Goal: Connect with others: Connect with others

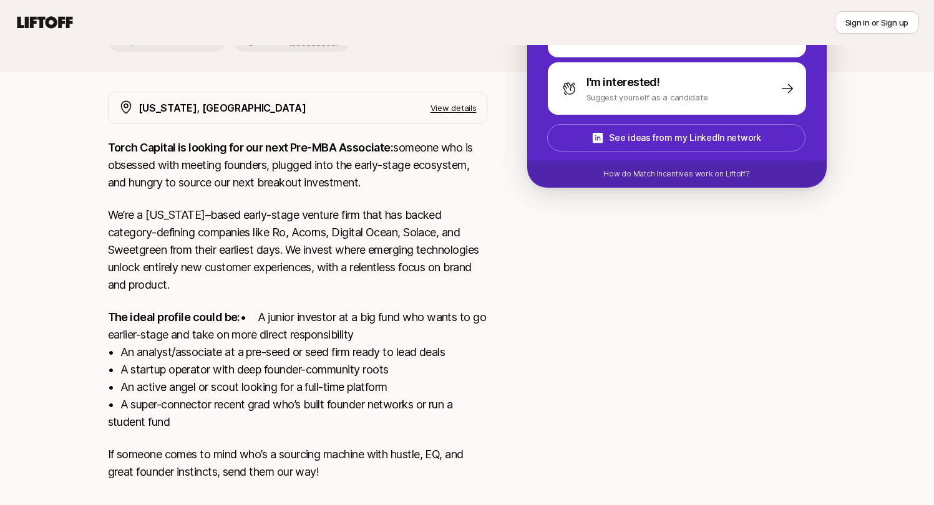
scroll to position [268, 0]
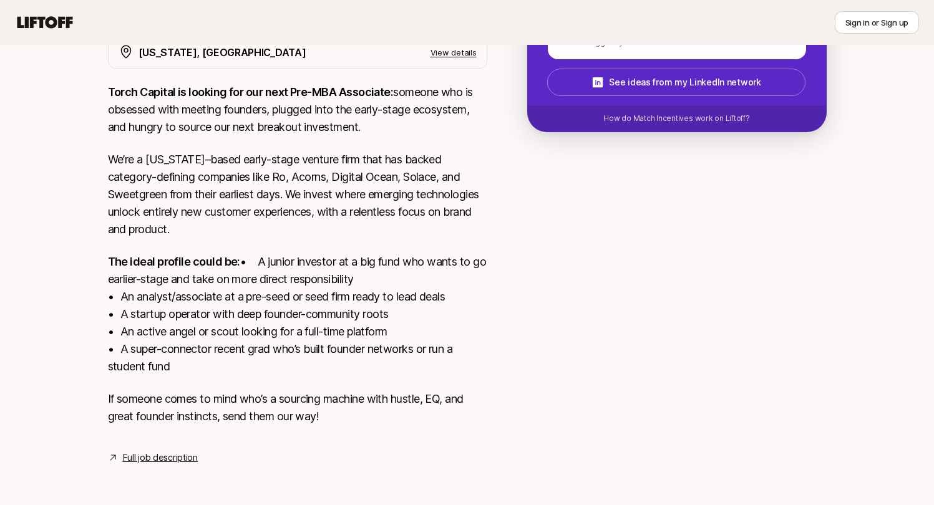
click at [169, 461] on link "Full job description" at bounding box center [160, 458] width 75 height 15
click at [157, 456] on link "Full job description" at bounding box center [160, 458] width 75 height 15
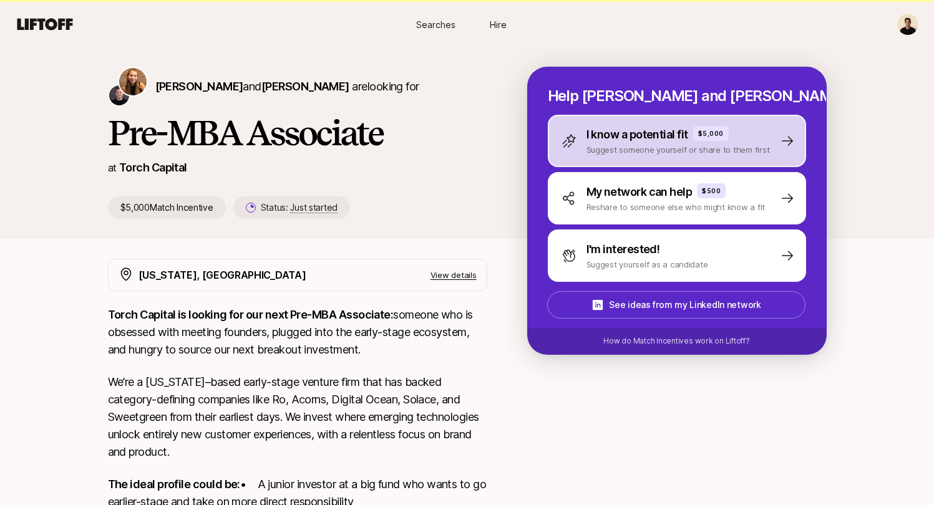
scroll to position [0, 0]
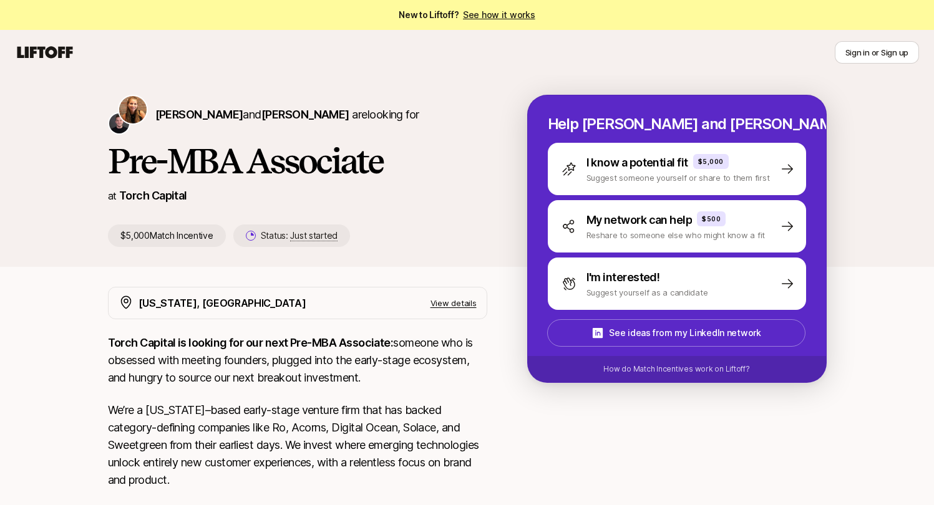
scroll to position [268, 0]
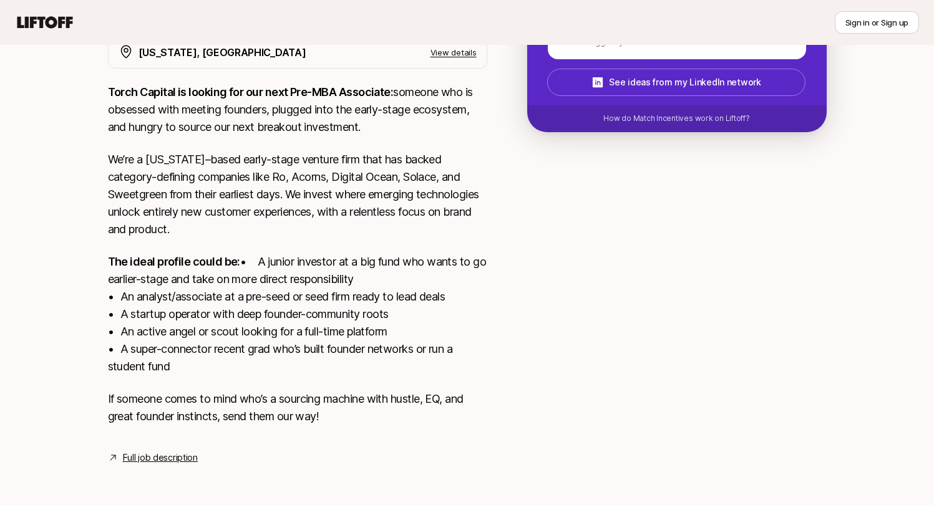
click at [152, 458] on link "Full job description" at bounding box center [160, 458] width 75 height 15
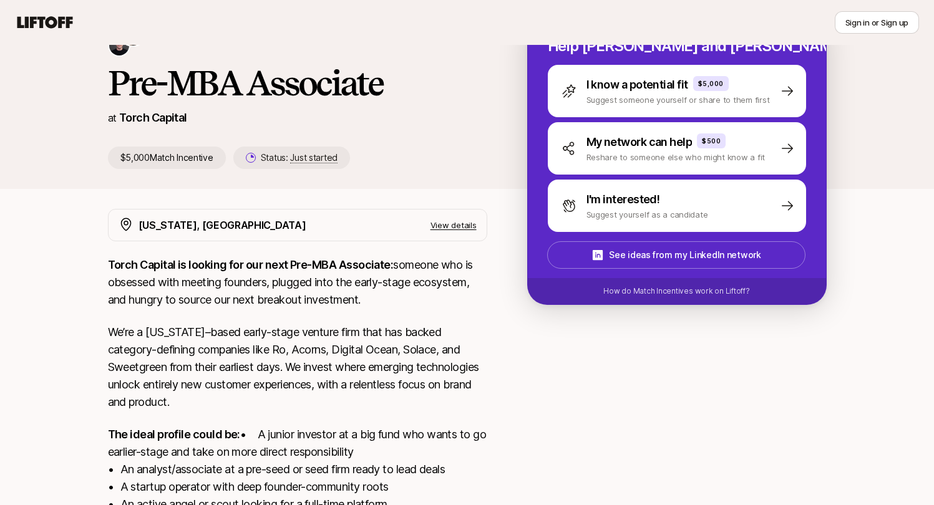
scroll to position [0, 0]
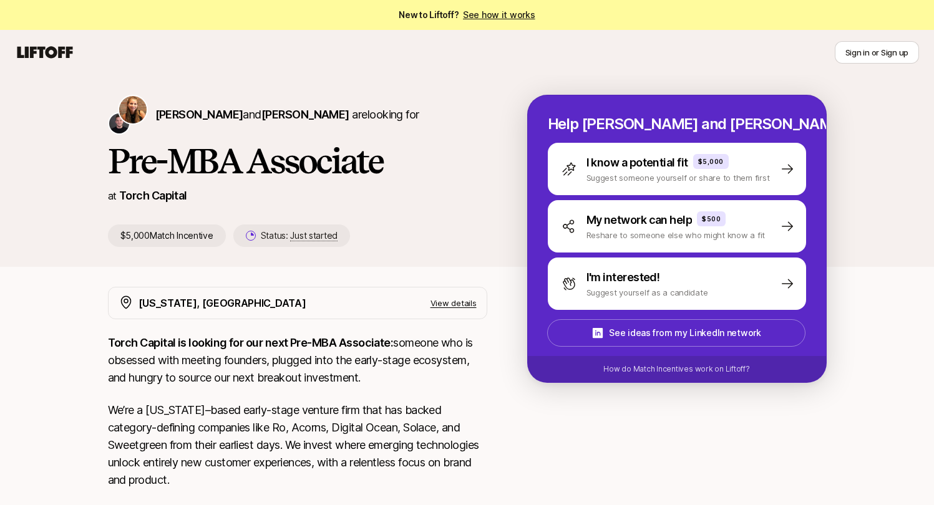
click at [447, 301] on p "View details" at bounding box center [454, 303] width 46 height 12
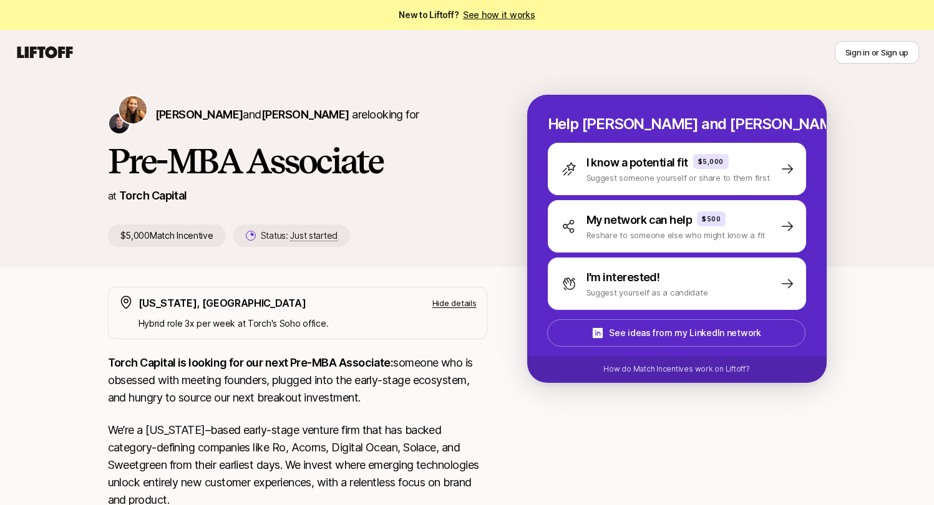
click at [512, 235] on div "Katie Reiner and Christopher Harper are looking for Pre-MBA Associate at Torch …" at bounding box center [317, 171] width 419 height 152
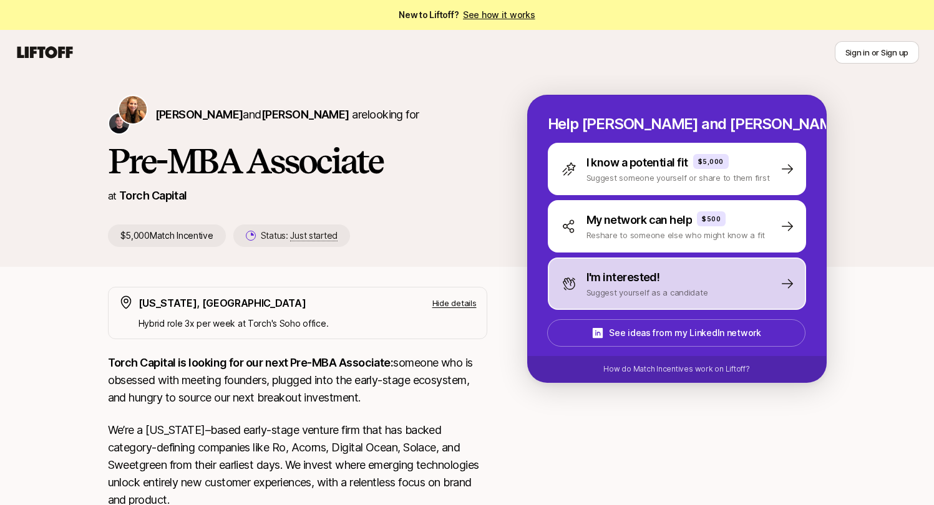
click at [706, 300] on div "I'm interested! Suggest yourself as a candidate" at bounding box center [677, 284] width 258 height 52
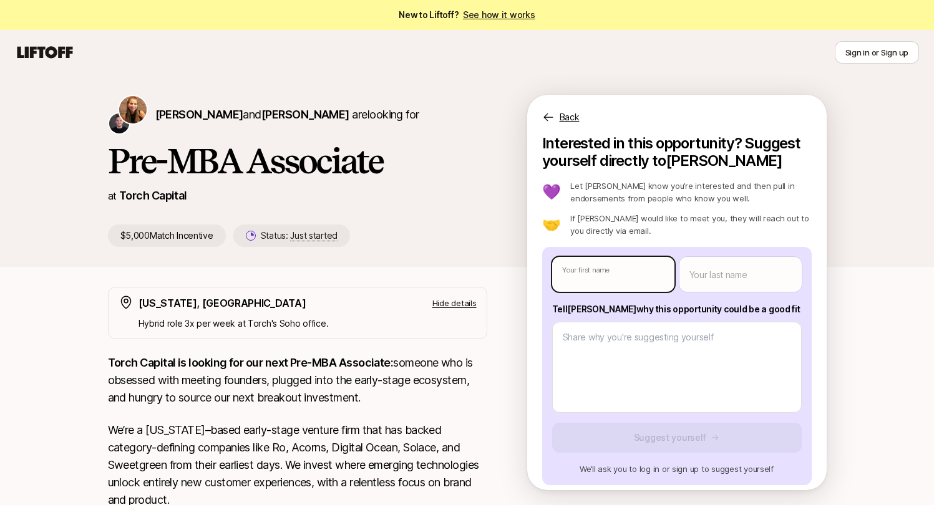
type textarea "x"
click at [611, 280] on body "New to Liftoff? See how it works Sign in or Sign up Sign in or Sign up Katie Re…" at bounding box center [467, 252] width 934 height 505
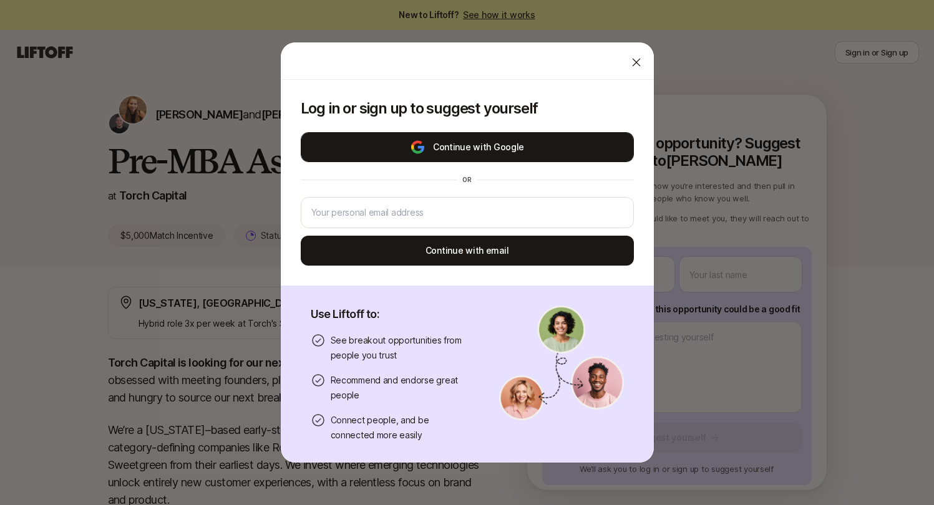
click at [427, 147] on button "Continue with Google" at bounding box center [467, 147] width 333 height 30
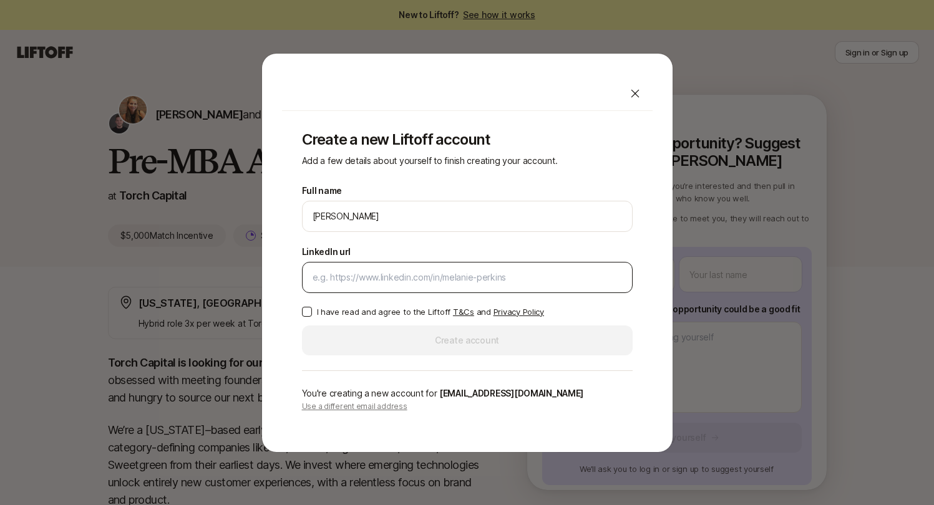
click at [391, 286] on div at bounding box center [467, 277] width 331 height 31
click at [465, 278] on input "LinkedIn url" at bounding box center [467, 277] width 309 height 15
paste input "https://www.linkedin.com/in/zlevandov/"
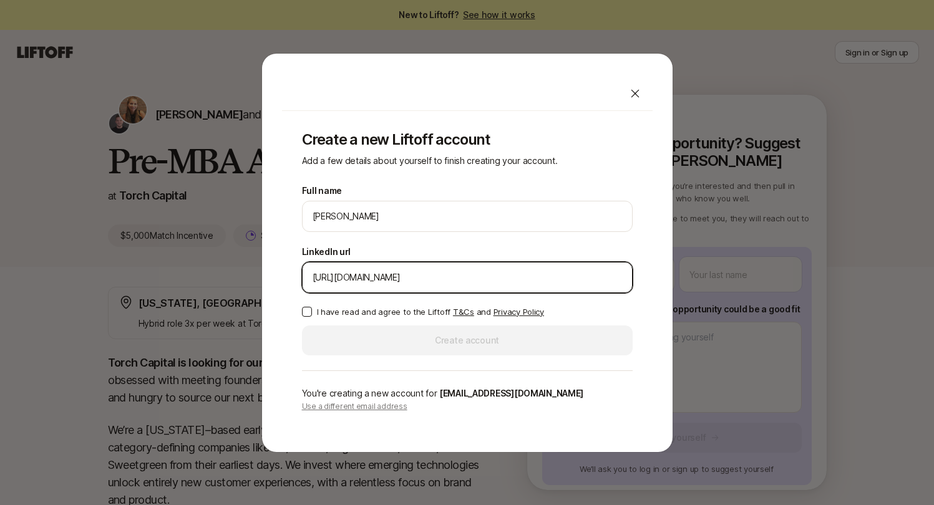
type input "https://www.linkedin.com/in/zlevandov/"
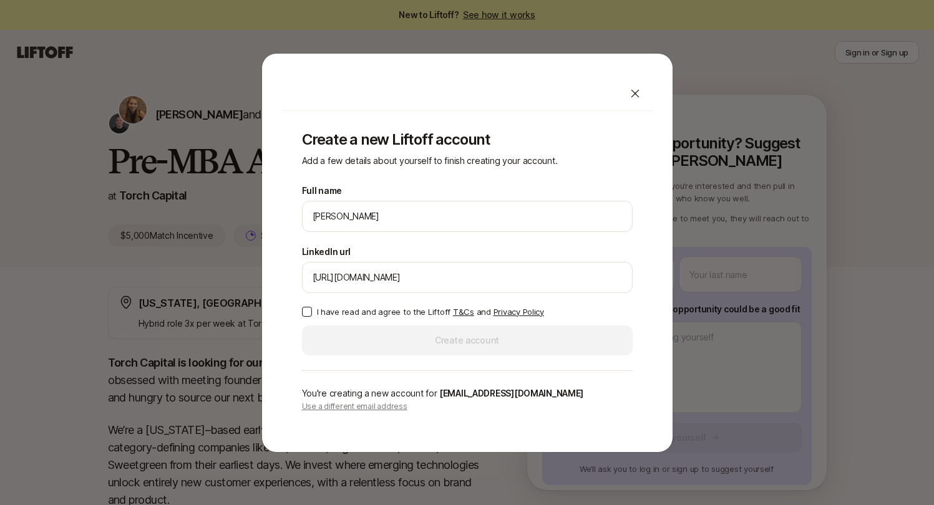
click at [367, 311] on p "I have read and agree to the Liftoff T&Cs and Privacy Policy" at bounding box center [430, 312] width 227 height 12
click at [312, 311] on button "I have read and agree to the Liftoff T&Cs and Privacy Policy" at bounding box center [307, 312] width 10 height 10
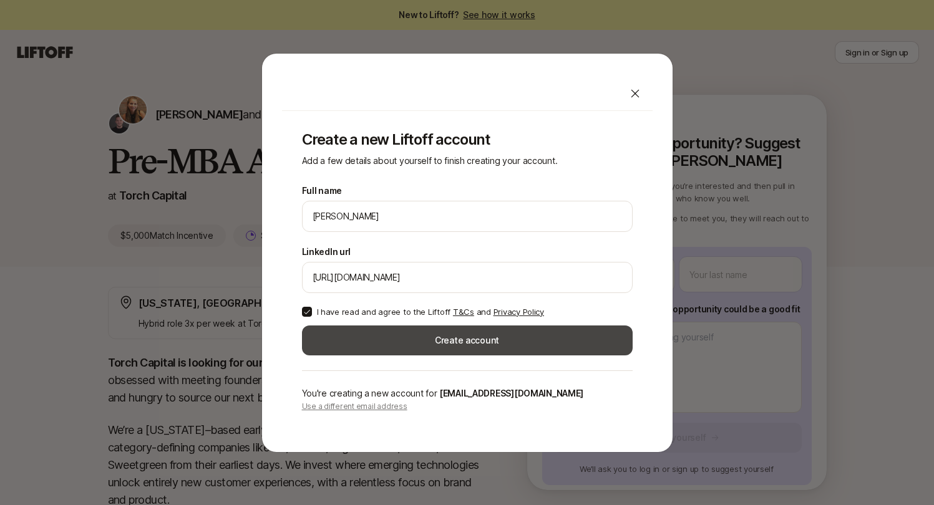
click at [353, 337] on button "Create account" at bounding box center [467, 341] width 331 height 30
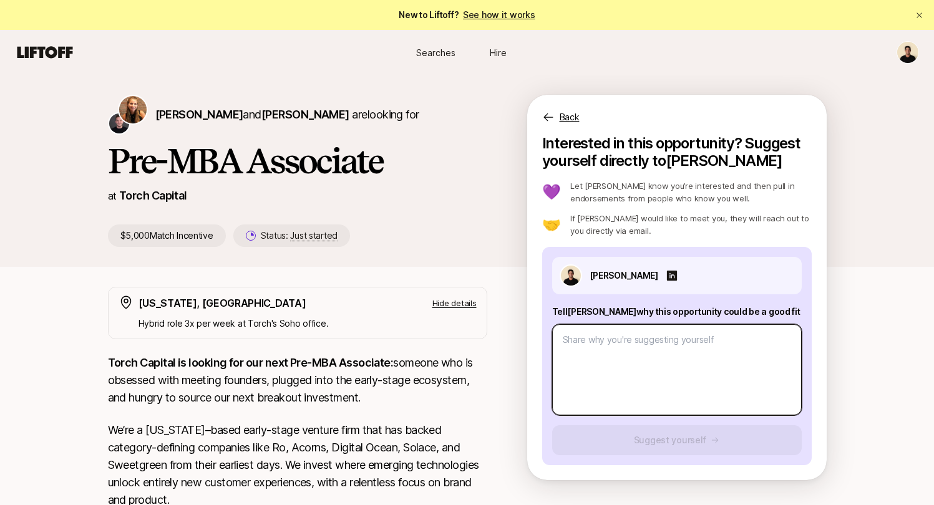
click at [577, 341] on textarea at bounding box center [677, 369] width 250 height 91
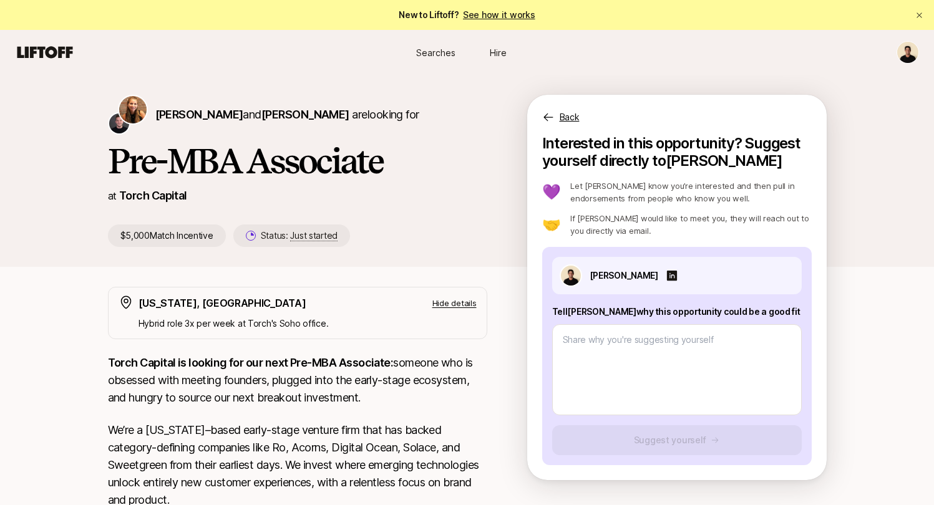
click at [598, 311] on p "Tell Katie why this opportunity could be a good fit" at bounding box center [677, 311] width 250 height 15
copy p "Tell Katie why this opportunity could be a good fit"
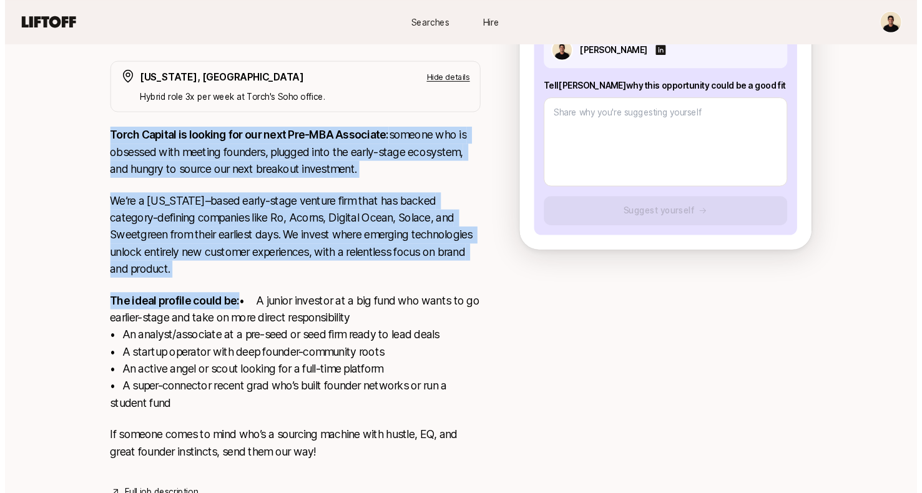
scroll to position [288, 0]
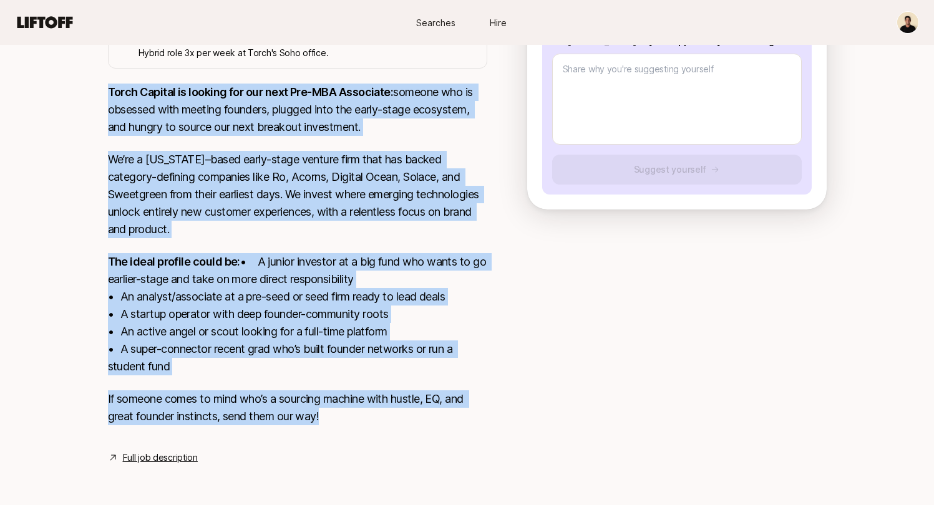
drag, startPoint x: 120, startPoint y: 145, endPoint x: 363, endPoint y: 411, distance: 360.8
click at [363, 411] on div "Torch Capital is looking for our next Pre-MBA Associate: someone who is obsesse…" at bounding box center [297, 262] width 379 height 357
copy div "Torch Capital is looking for our next Pre-MBA Associate: someone who is obsesse…"
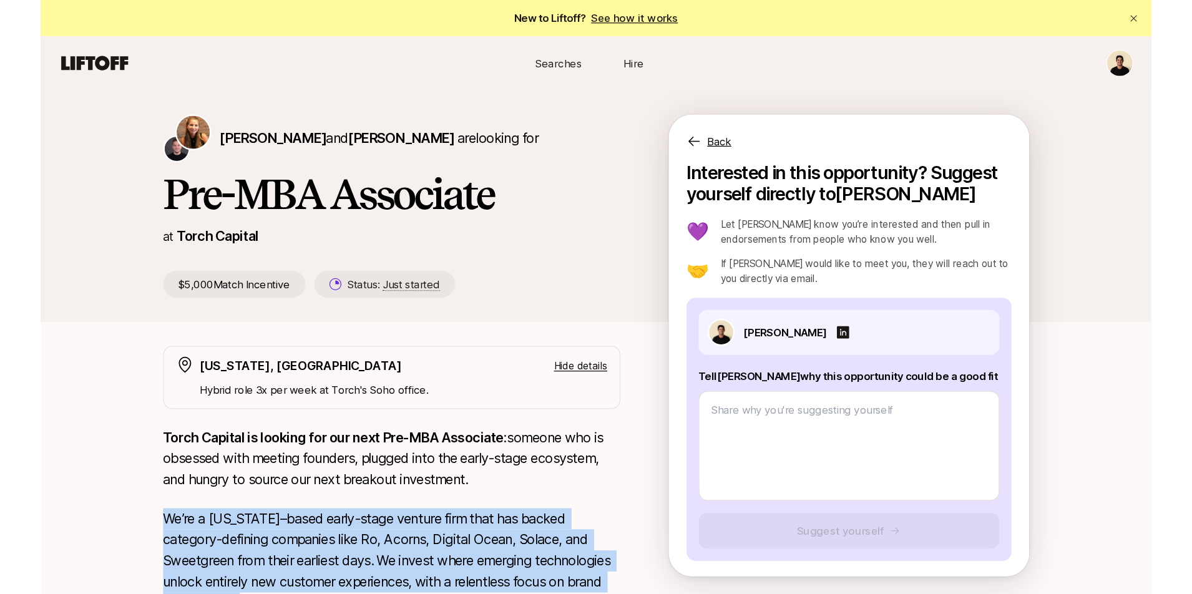
scroll to position [149, 0]
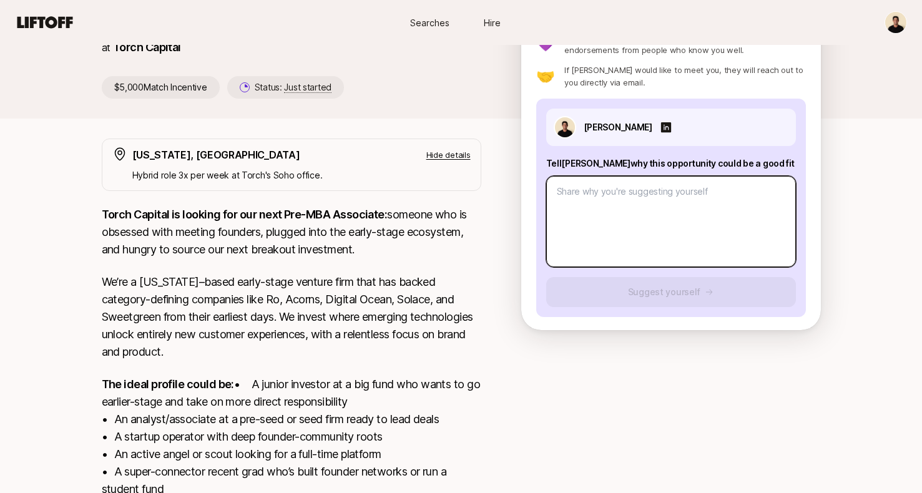
click at [592, 213] on textarea at bounding box center [671, 221] width 250 height 91
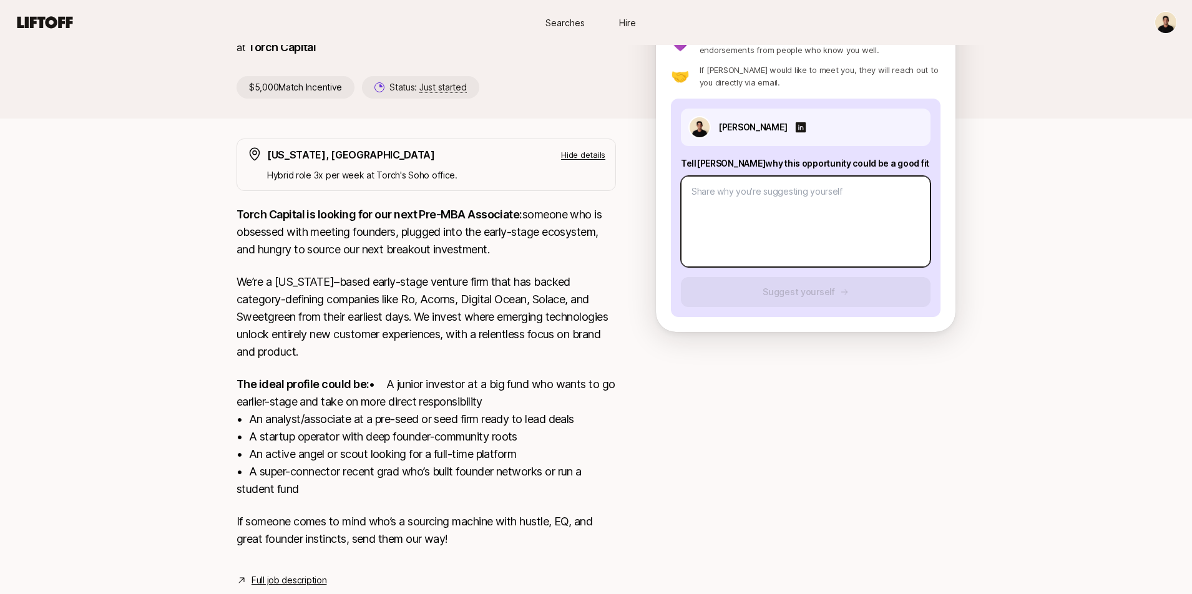
click at [713, 223] on textarea at bounding box center [806, 221] width 250 height 91
paste textarea "Hi Katie, I wanted to flag the Pre-MBA Associate role at Torch Capital because …"
type textarea "x"
type textarea "Hi Katie, I wanted to flag the Pre-MBA Associate role at Torch Capital because …"
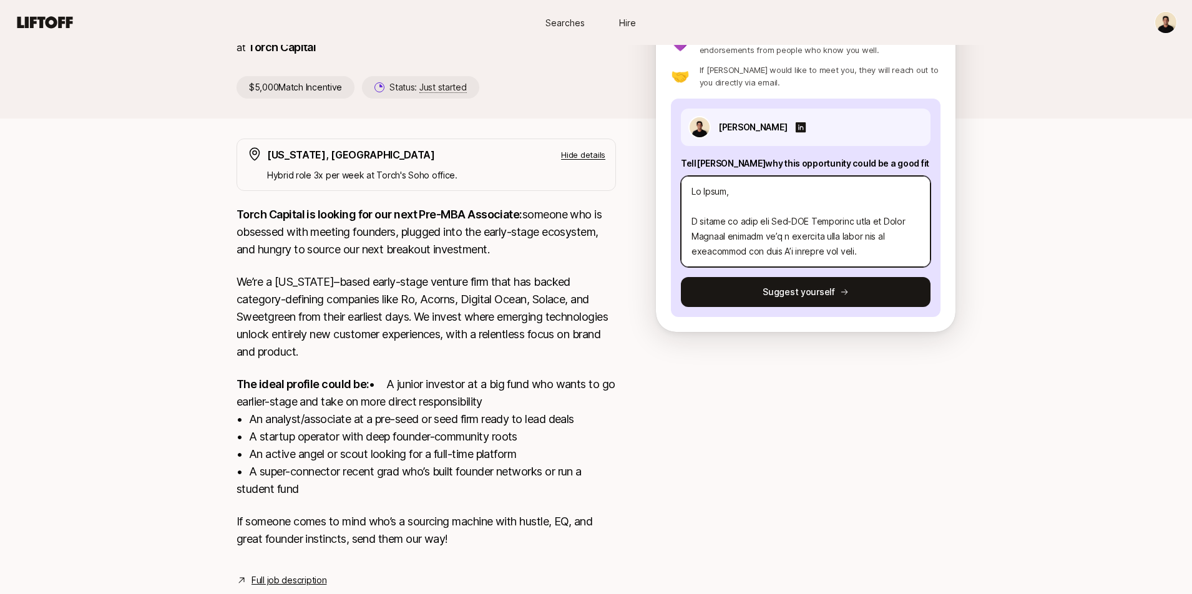
scroll to position [659, 0]
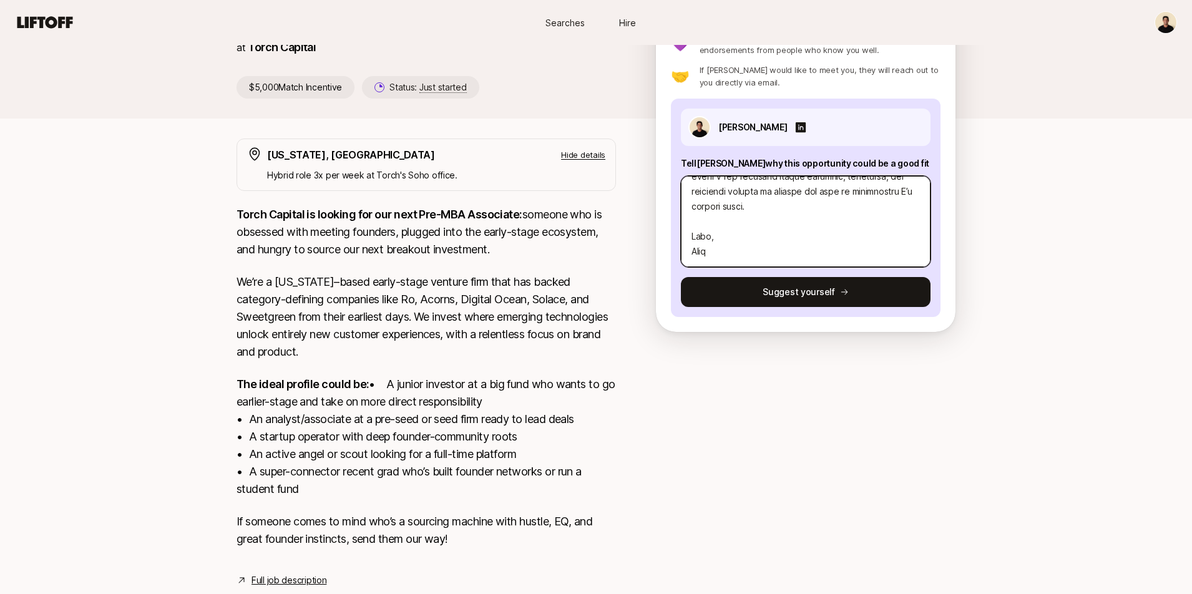
click at [717, 237] on textarea at bounding box center [806, 221] width 250 height 91
type textarea "x"
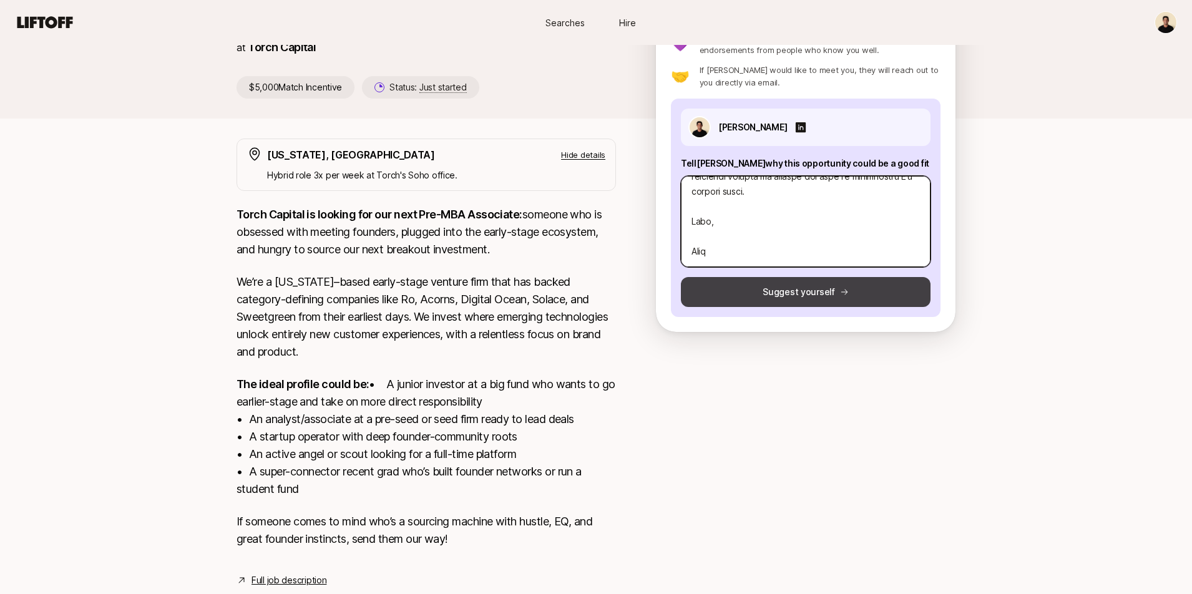
type textarea "Hi Katie, I wanted to flag the Pre-MBA Associate role at Torch Capital because …"
click at [739, 291] on button "Suggest yourself" at bounding box center [806, 292] width 250 height 30
type textarea "x"
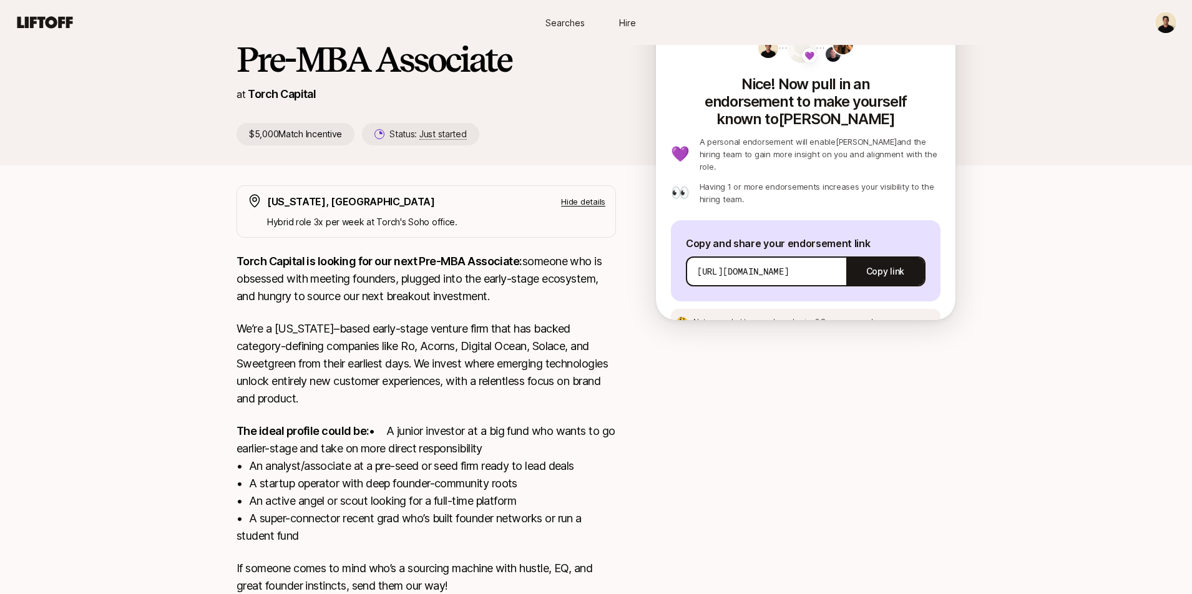
scroll to position [100, 0]
click at [739, 266] on p "[URL][DOMAIN_NAME]" at bounding box center [743, 272] width 92 height 12
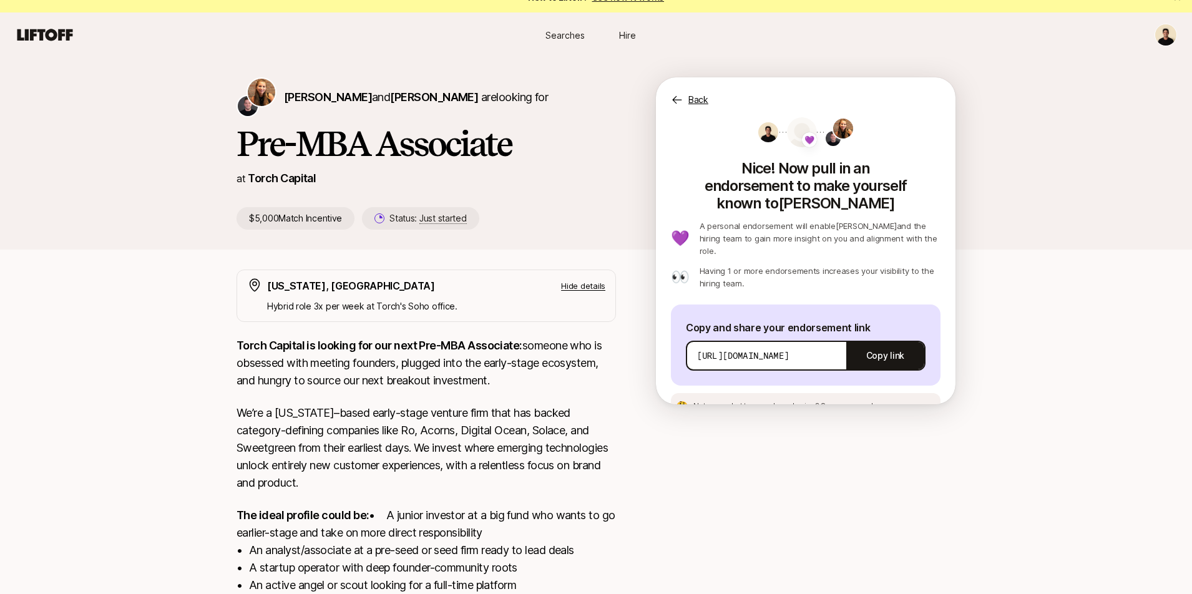
scroll to position [0, 0]
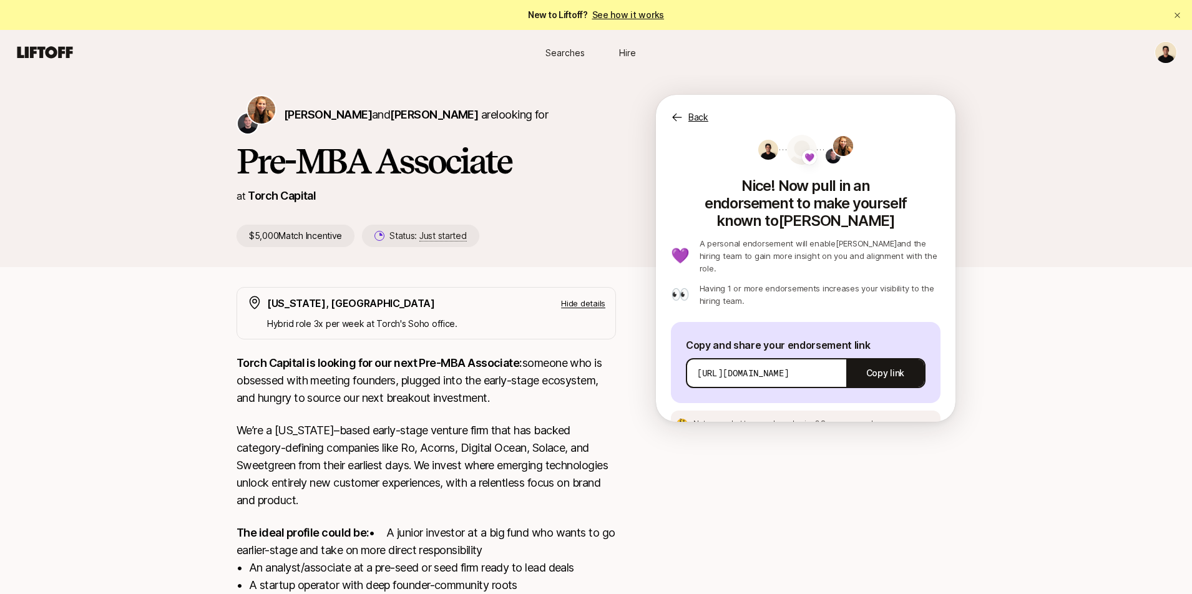
click at [688, 119] on p "Back" at bounding box center [698, 117] width 20 height 15
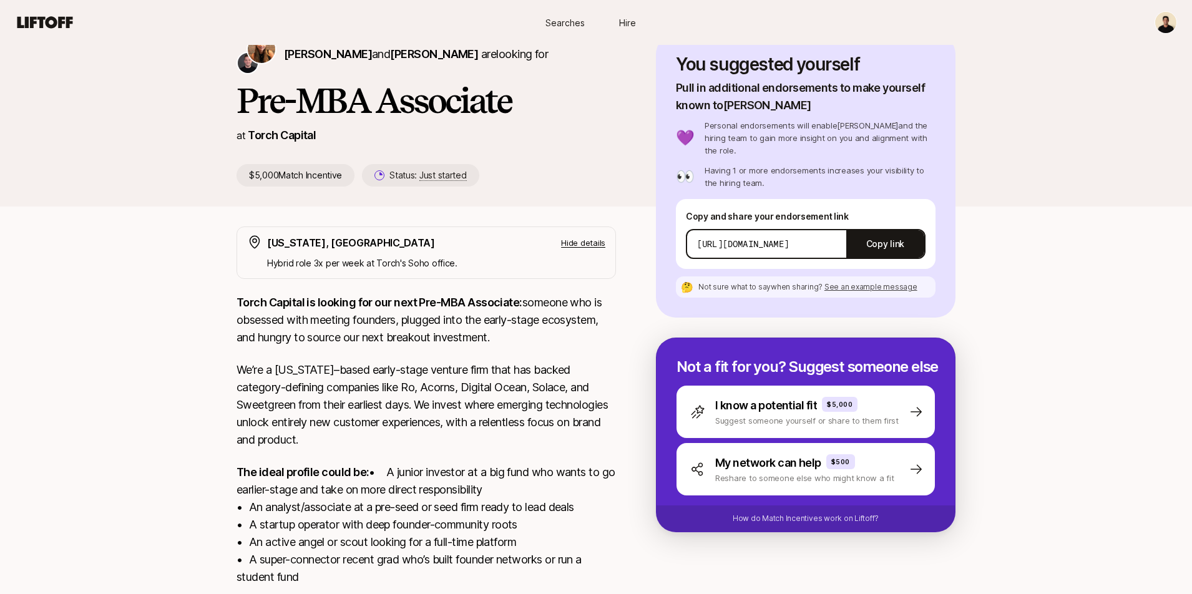
scroll to position [62, 0]
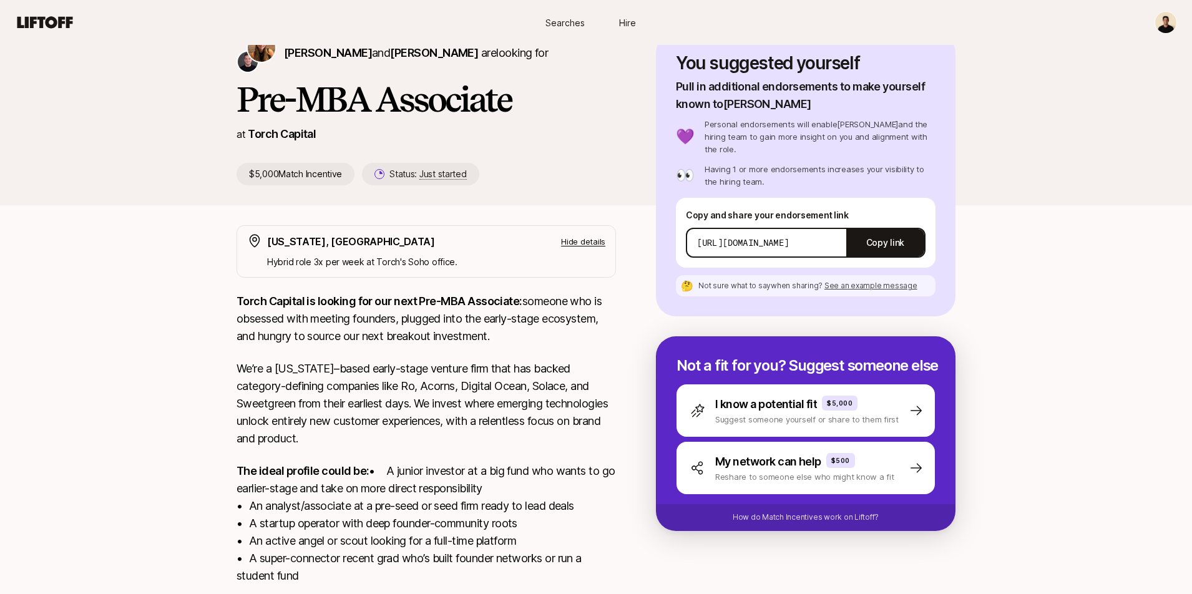
click at [578, 238] on p "Hide details" at bounding box center [583, 241] width 44 height 12
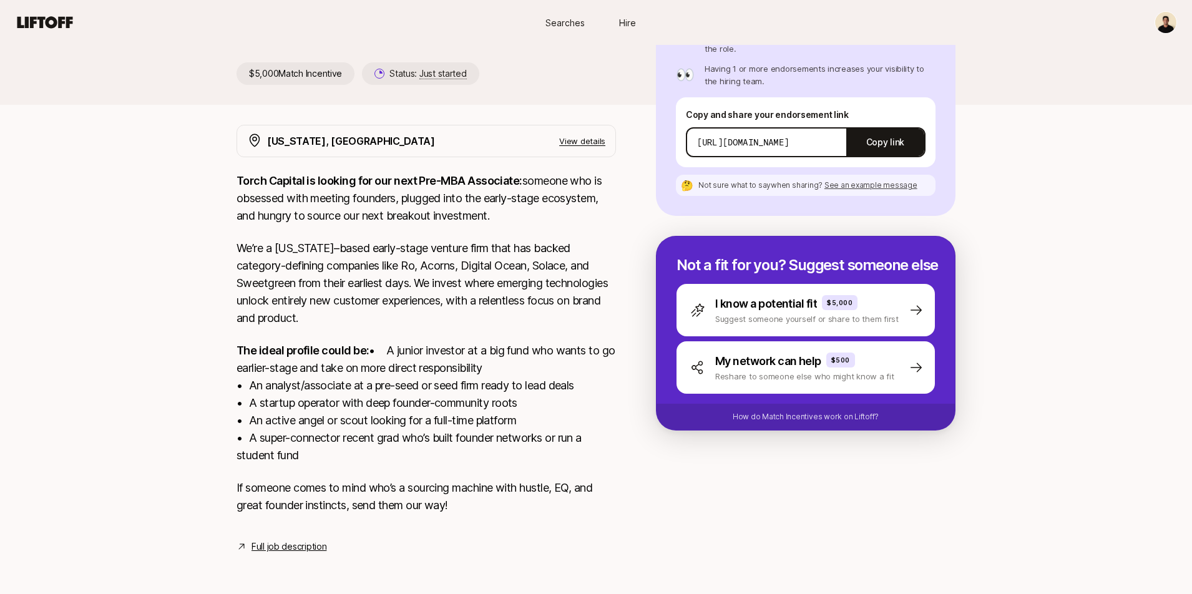
scroll to position [0, 0]
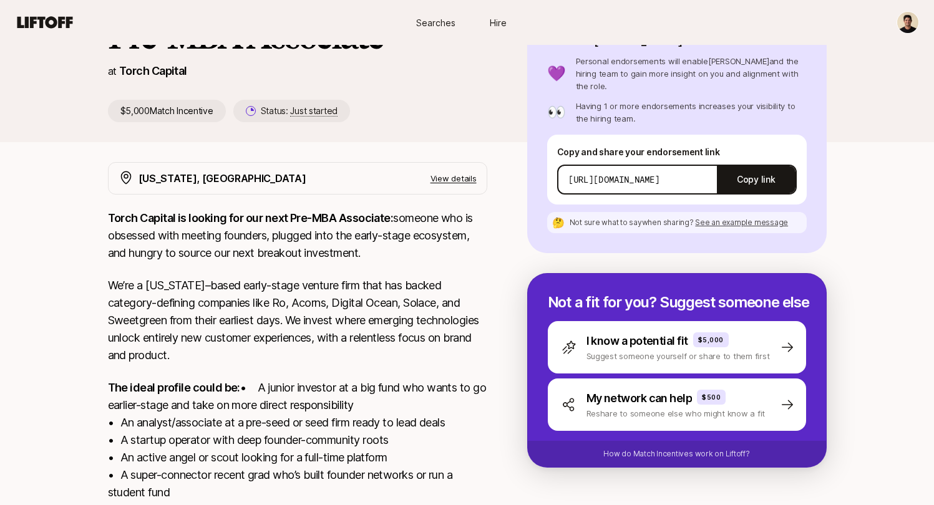
scroll to position [118, 0]
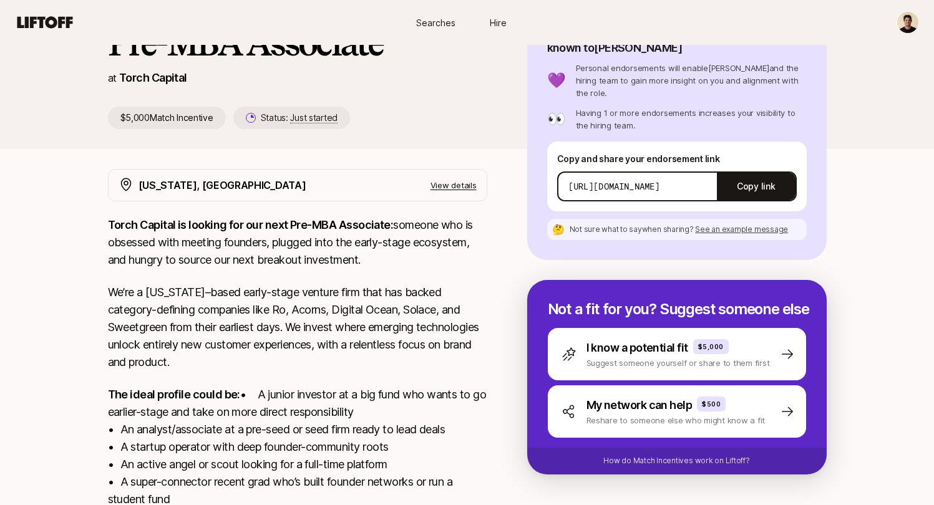
click at [751, 225] on span "See an example message" at bounding box center [741, 229] width 93 height 9
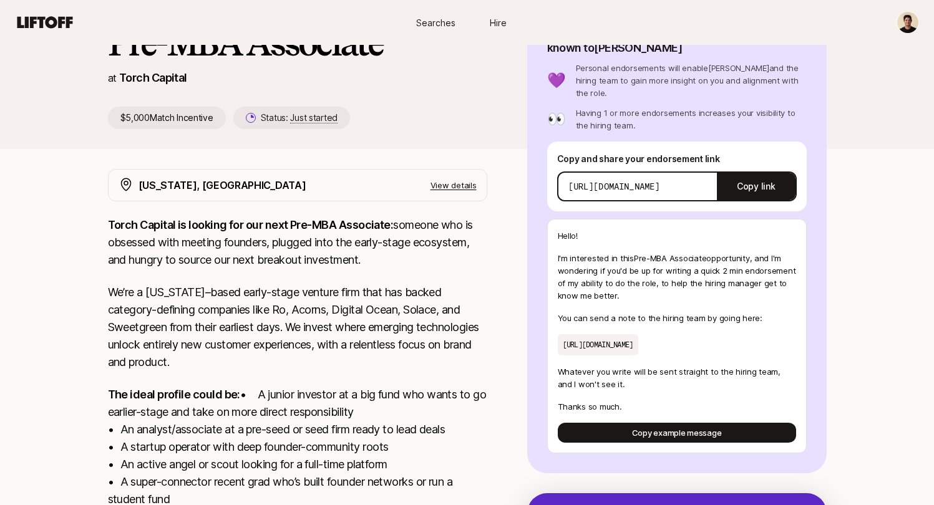
click at [660, 257] on p "I'm interested in this Pre-MBA Associate opportunity , and I'm wondering if you…" at bounding box center [677, 277] width 238 height 50
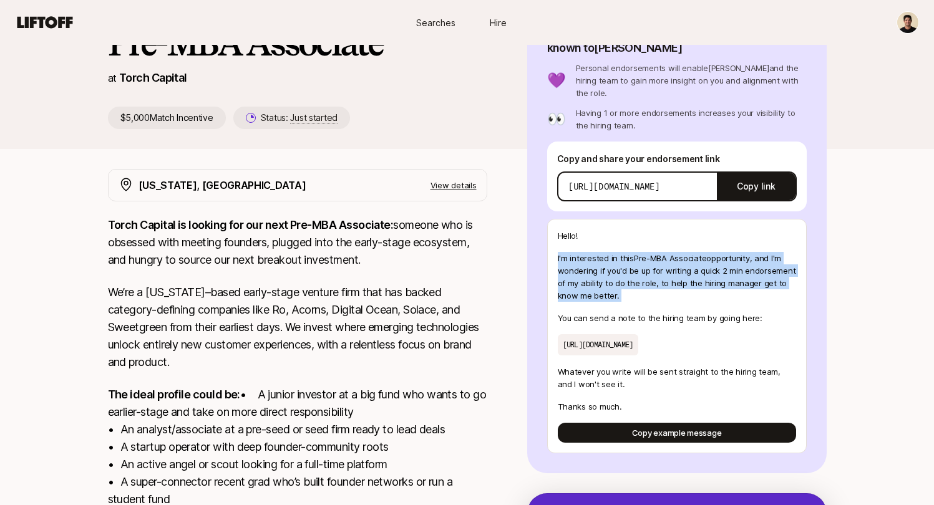
click at [660, 257] on p "I'm interested in this Pre-MBA Associate opportunity , and I'm wondering if you…" at bounding box center [677, 277] width 238 height 50
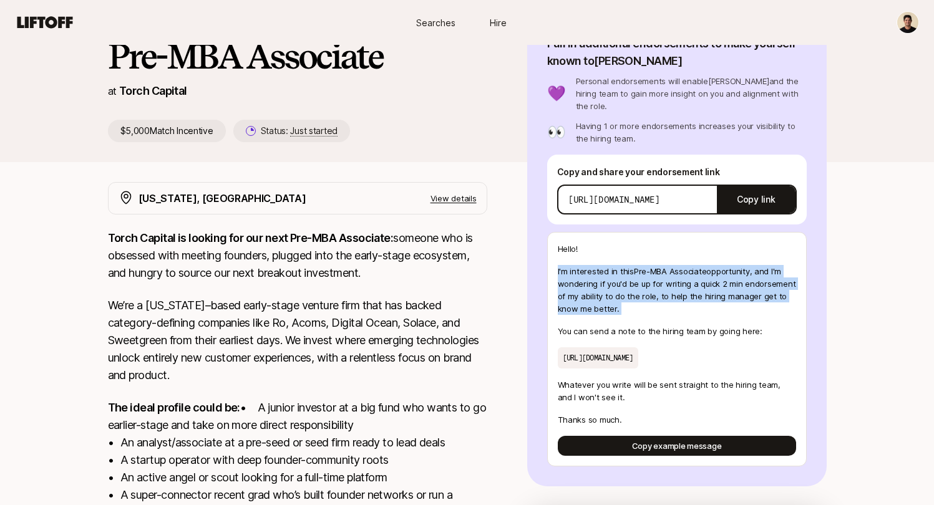
scroll to position [104, 0]
click at [638, 293] on p "I'm interested in this Pre-MBA Associate opportunity , and I'm wondering if you…" at bounding box center [677, 291] width 238 height 50
